Goal: Information Seeking & Learning: Learn about a topic

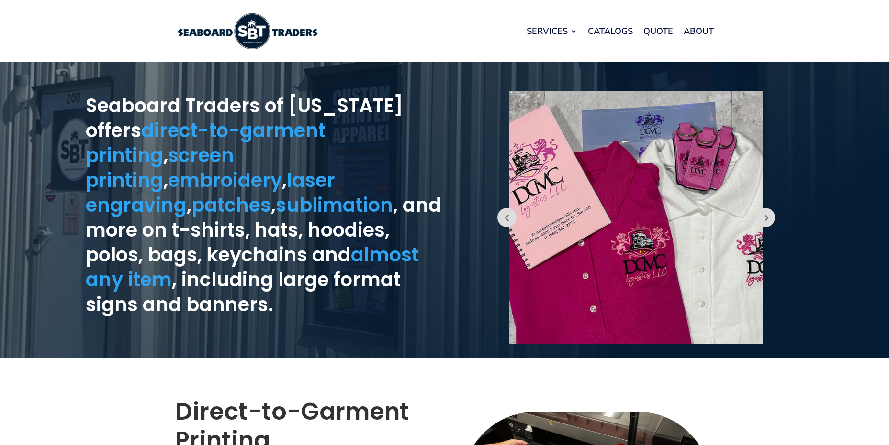
click at [255, 34] on img at bounding box center [247, 31] width 144 height 36
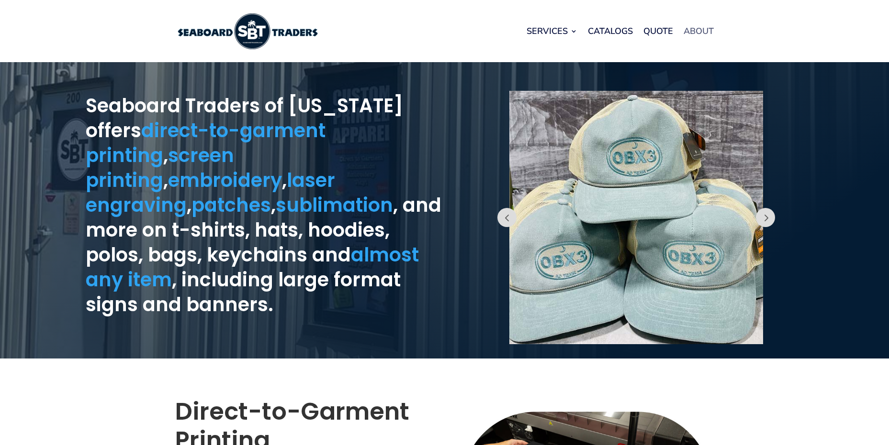
click at [703, 28] on link "About" at bounding box center [698, 31] width 30 height 36
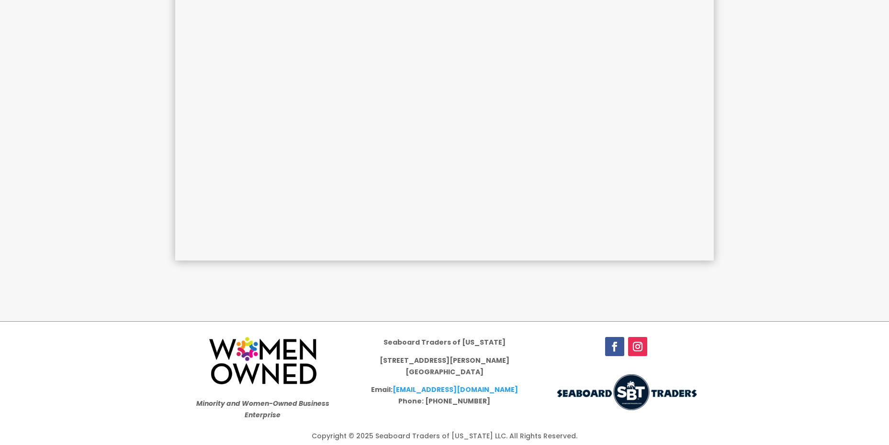
scroll to position [645, 0]
